Goal: Task Accomplishment & Management: Manage account settings

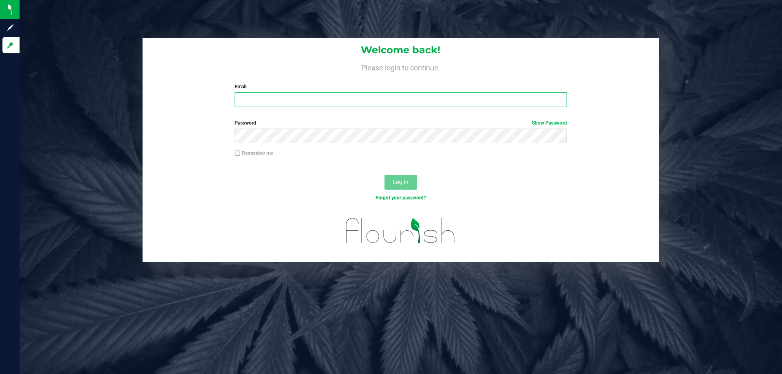
click at [317, 101] on input "Email" at bounding box center [401, 99] width 332 height 15
type input "jhopkins@liveparallel.com"
click at [328, 143] on div "Password Show Password" at bounding box center [401, 134] width 517 height 30
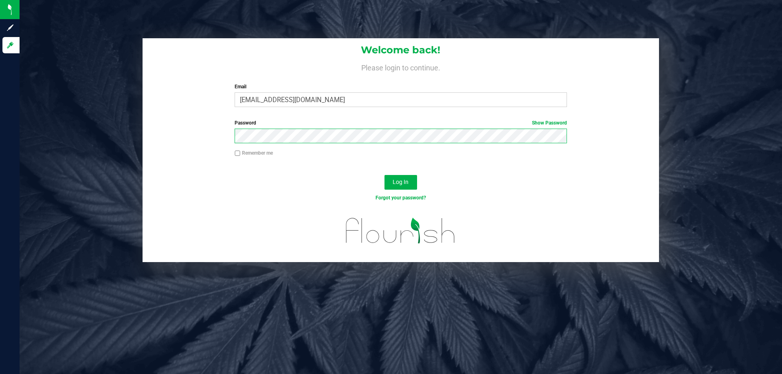
click at [385, 175] on button "Log In" at bounding box center [401, 182] width 33 height 15
